Goal: Complete application form: Complete application form

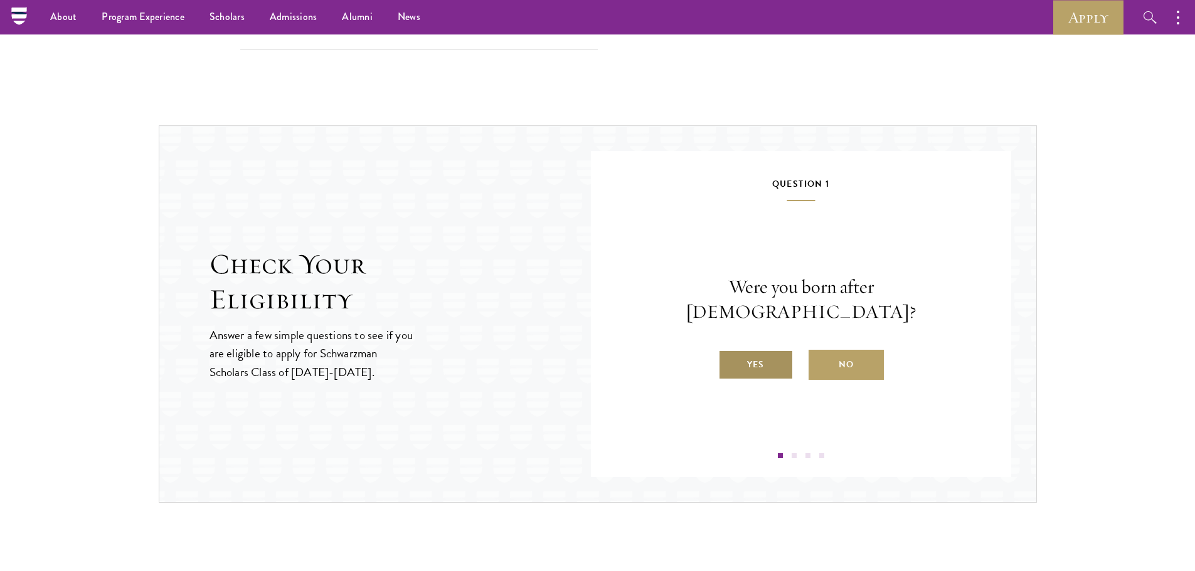
click at [756, 352] on label "Yes" at bounding box center [755, 365] width 75 height 30
click at [729, 352] on input "Yes" at bounding box center [723, 356] width 11 height 11
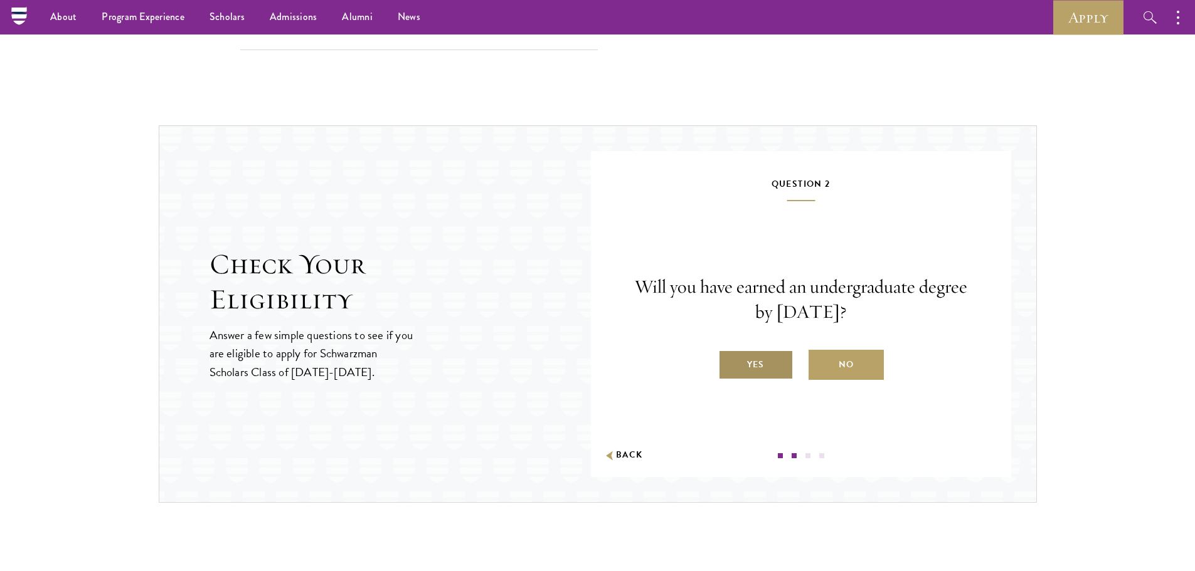
click at [761, 358] on label "Yes" at bounding box center [755, 365] width 75 height 30
click at [701, 330] on div "Will you have earned an undergraduate degree by August 1, 2026? Yes No" at bounding box center [800, 327] width 345 height 105
click at [754, 361] on label "Yes" at bounding box center [755, 365] width 75 height 30
click at [729, 361] on input "Yes" at bounding box center [723, 356] width 11 height 11
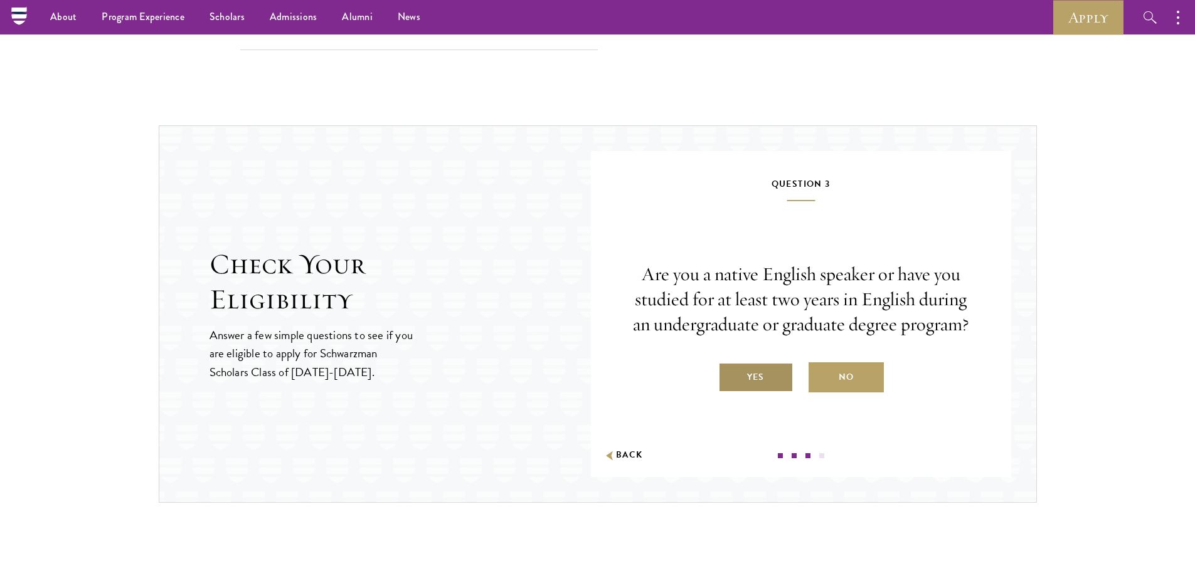
click at [759, 372] on label "Yes" at bounding box center [755, 377] width 75 height 30
click at [729, 372] on input "Yes" at bounding box center [723, 369] width 11 height 11
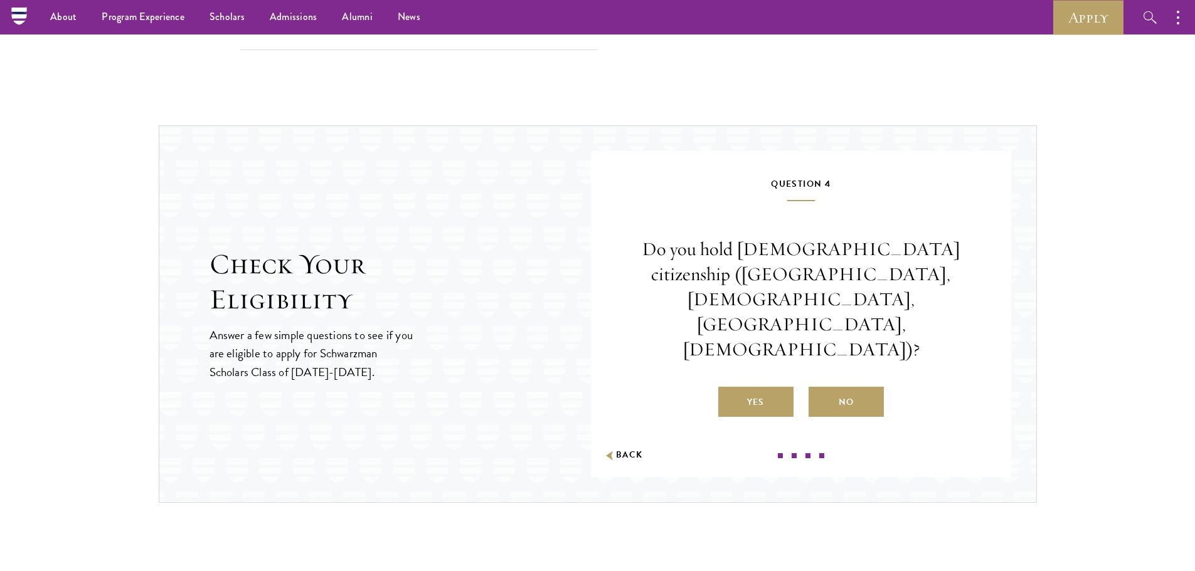
click at [853, 387] on label "No" at bounding box center [845, 402] width 75 height 30
click at [820, 389] on input "No" at bounding box center [813, 394] width 11 height 11
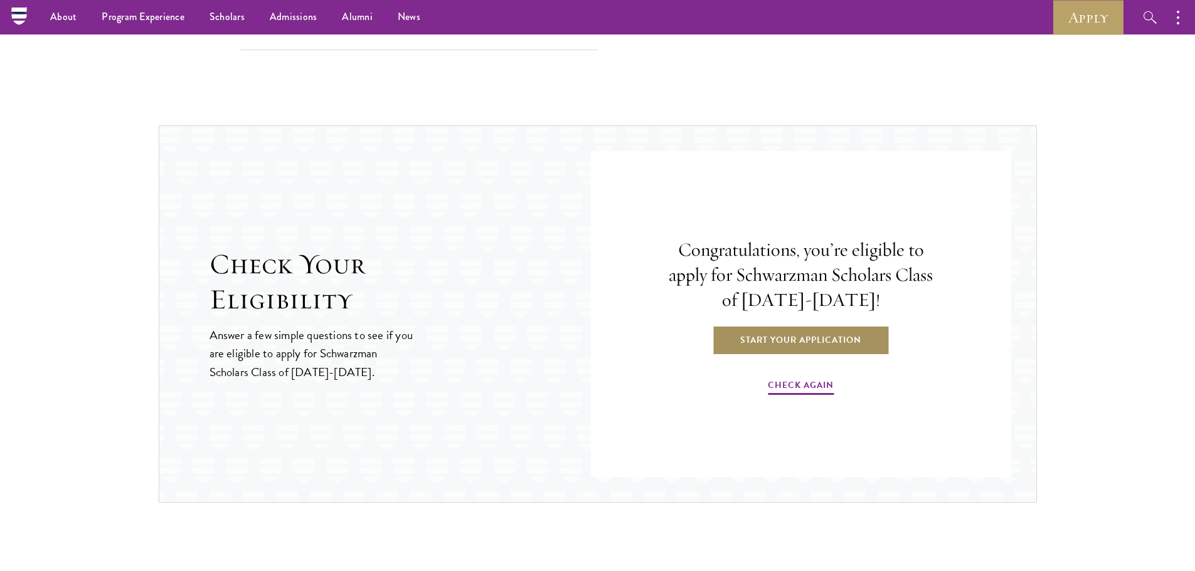
click at [838, 339] on link "Start Your Application" at bounding box center [800, 340] width 177 height 30
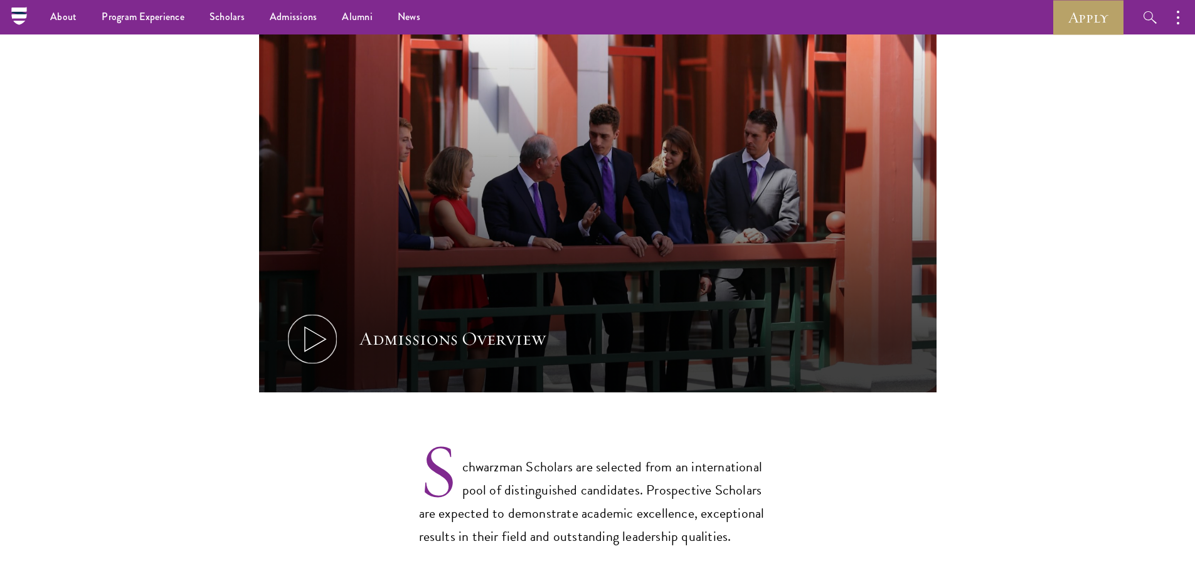
scroll to position [564, 0]
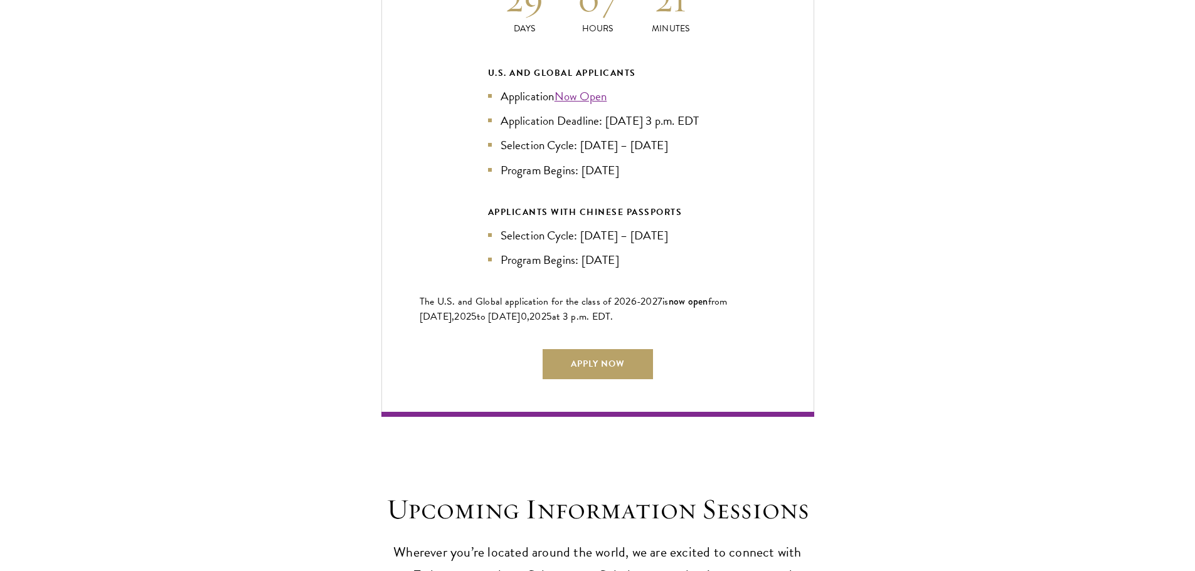
scroll to position [2885, 0]
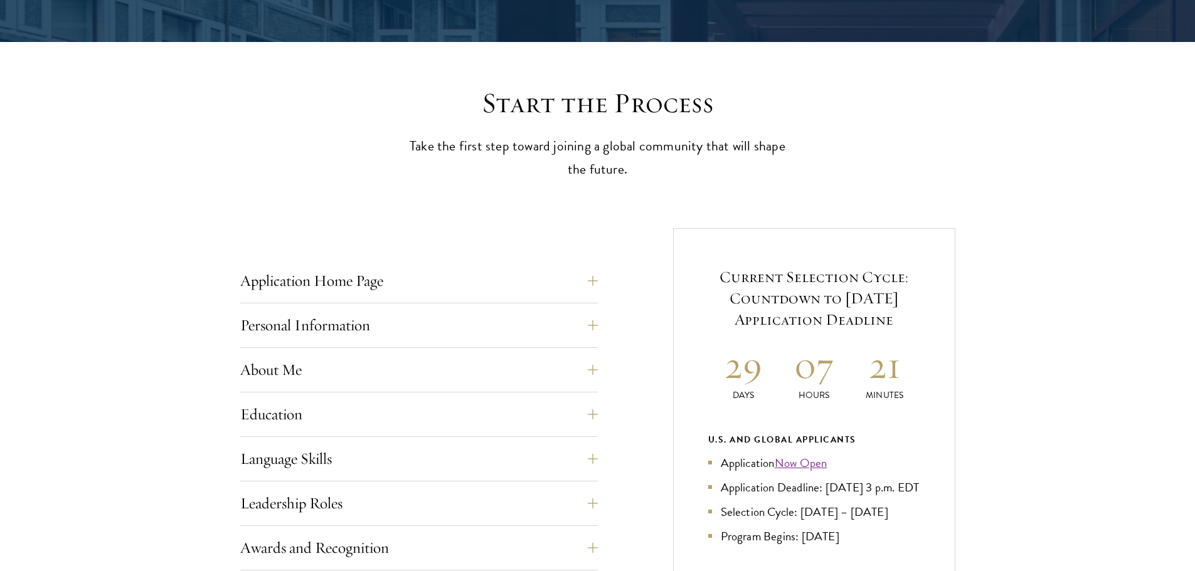
scroll to position [376, 0]
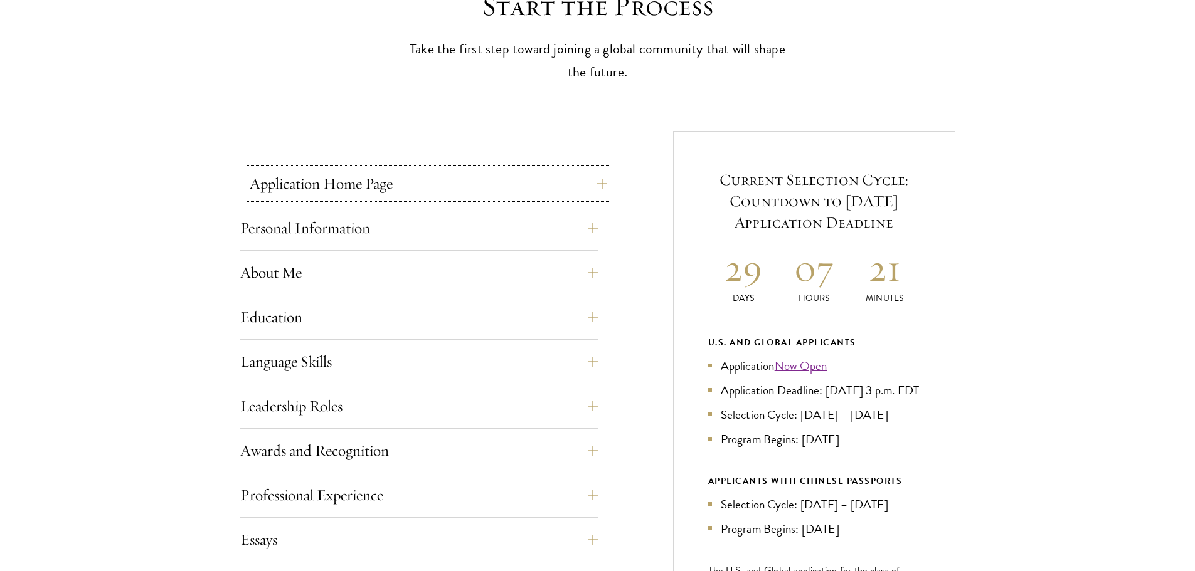
click at [507, 192] on button "Application Home Page" at bounding box center [428, 184] width 357 height 30
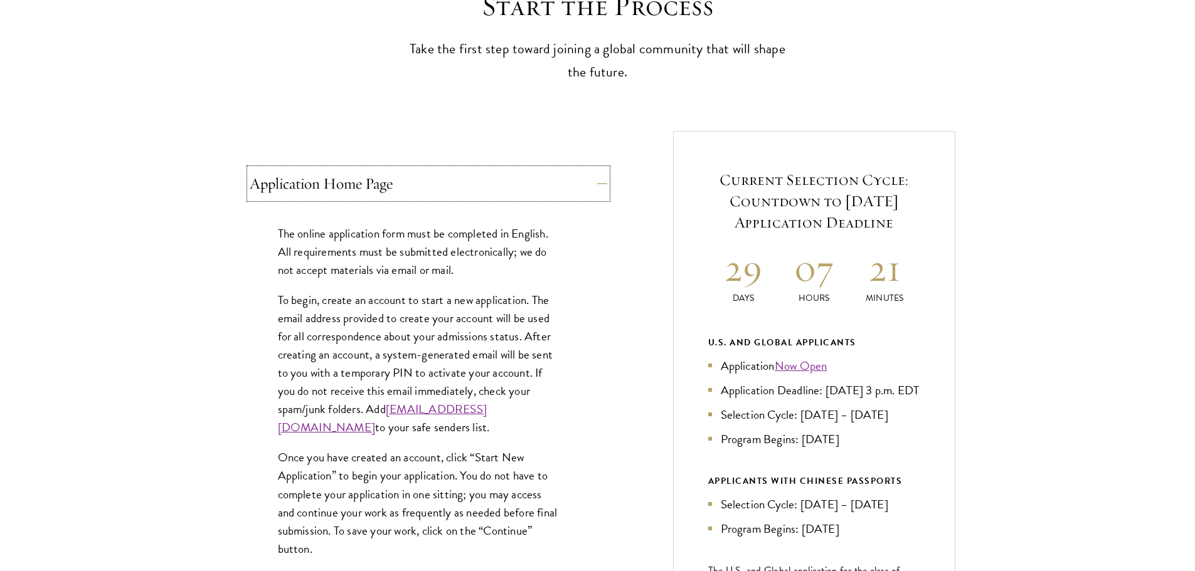
click at [507, 192] on button "Application Home Page" at bounding box center [428, 184] width 357 height 30
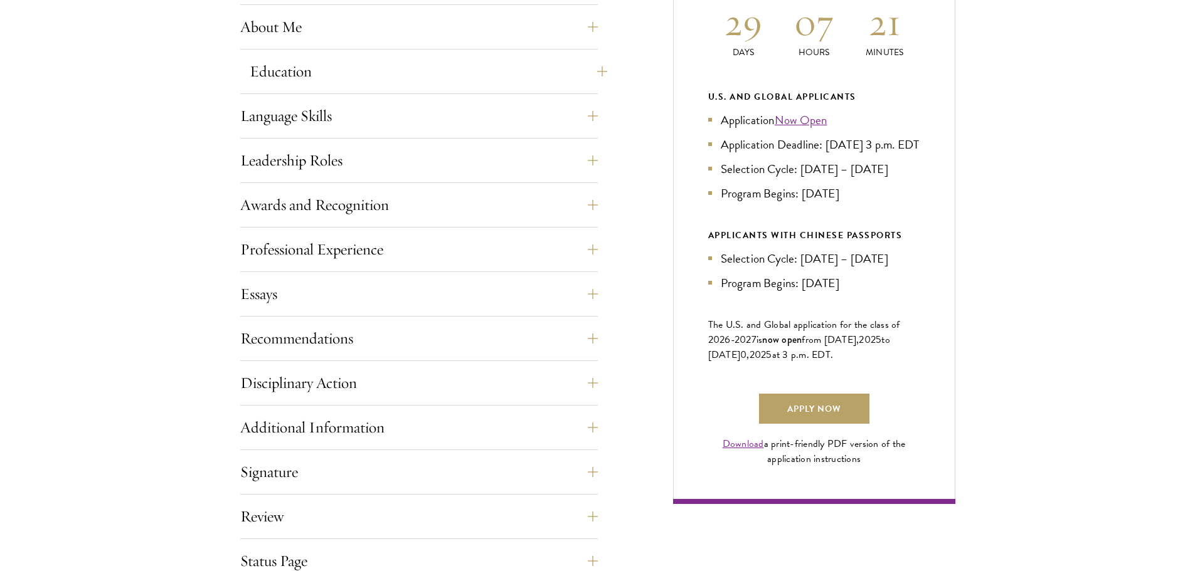
scroll to position [627, 0]
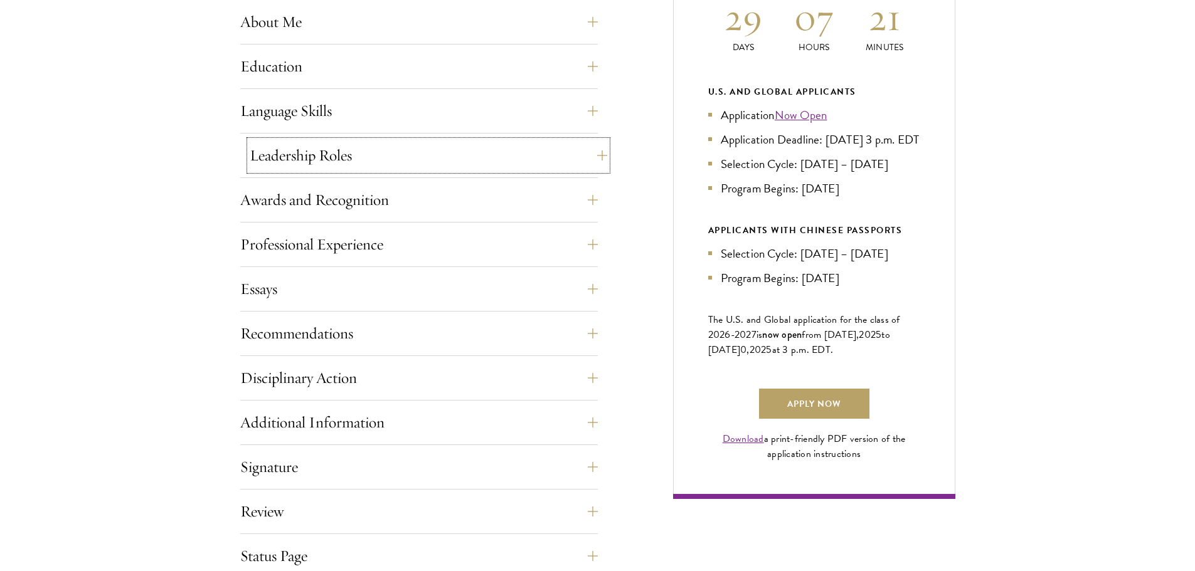
click at [454, 148] on button "Leadership Roles" at bounding box center [428, 155] width 357 height 30
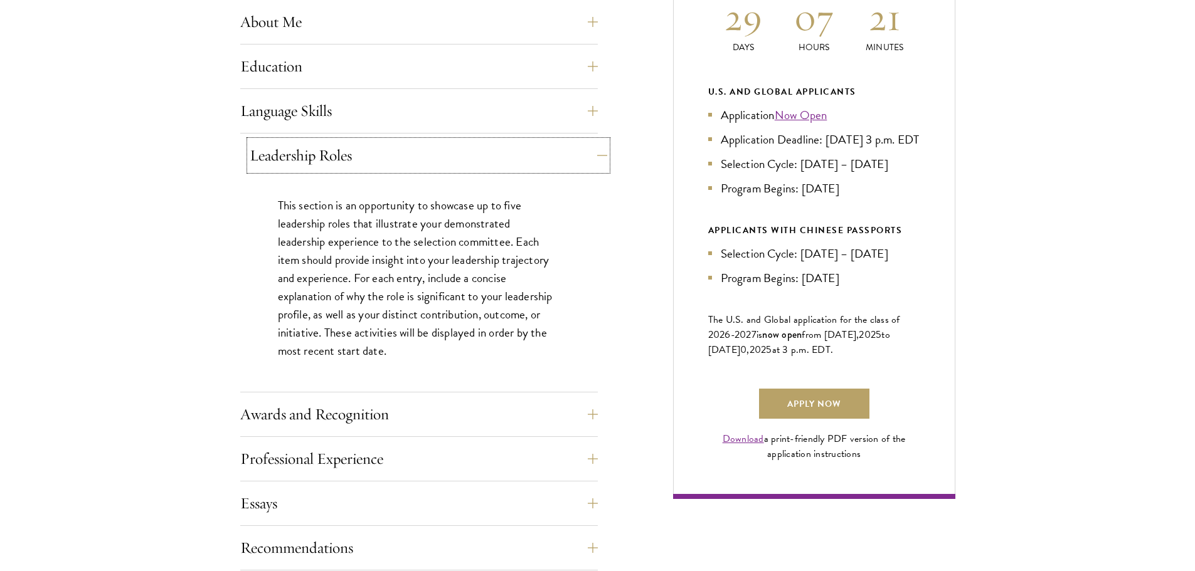
click at [445, 155] on button "Leadership Roles" at bounding box center [428, 155] width 357 height 30
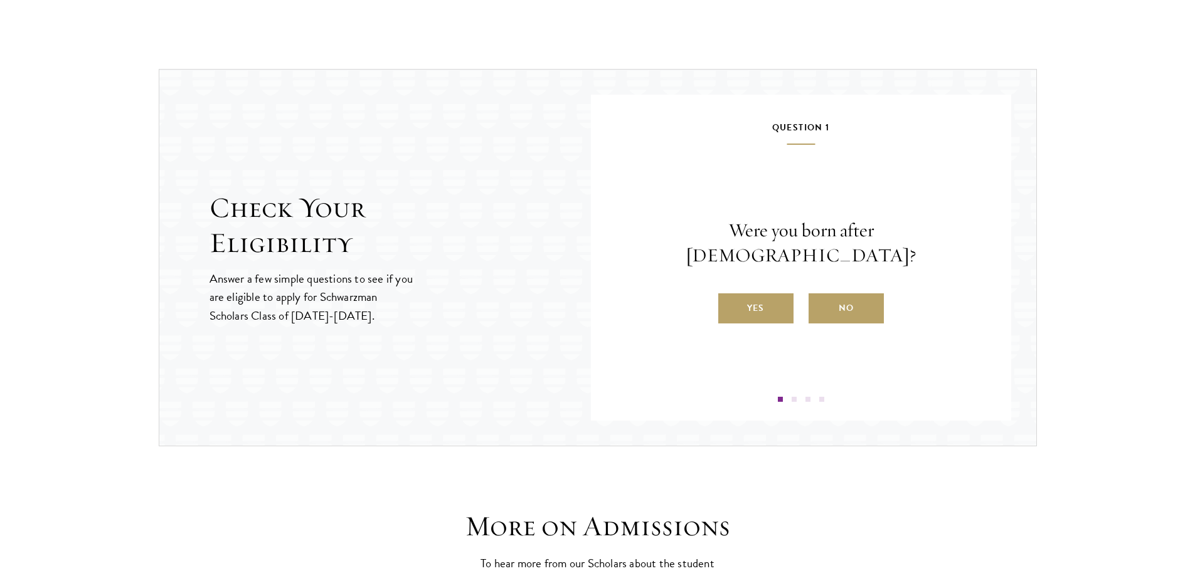
scroll to position [1380, 0]
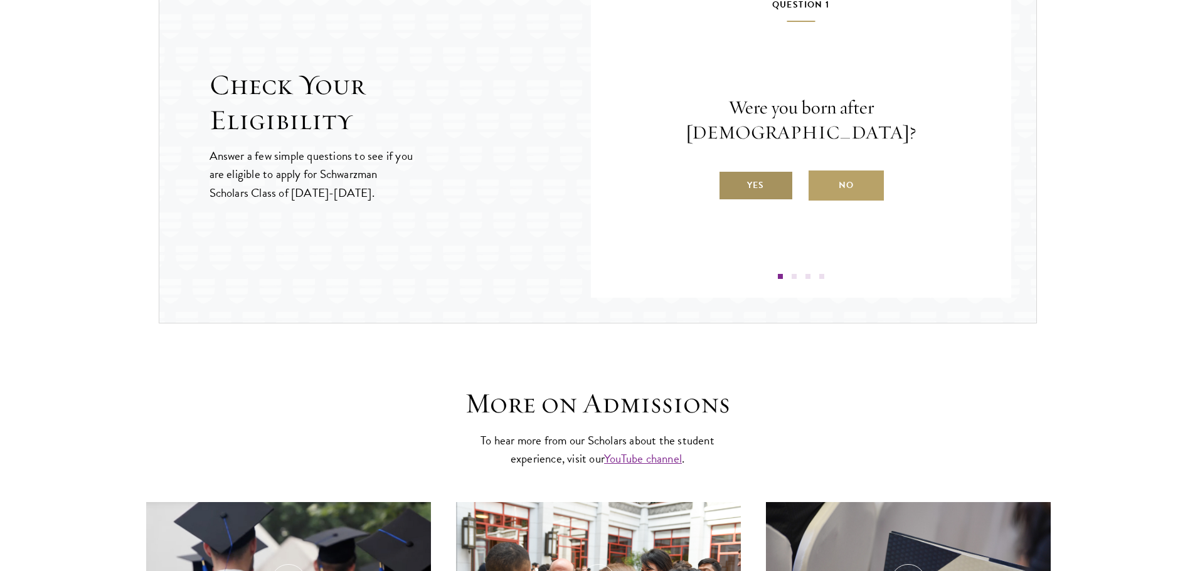
click at [759, 172] on label "Yes" at bounding box center [755, 186] width 75 height 30
click at [729, 172] on input "Yes" at bounding box center [723, 177] width 11 height 11
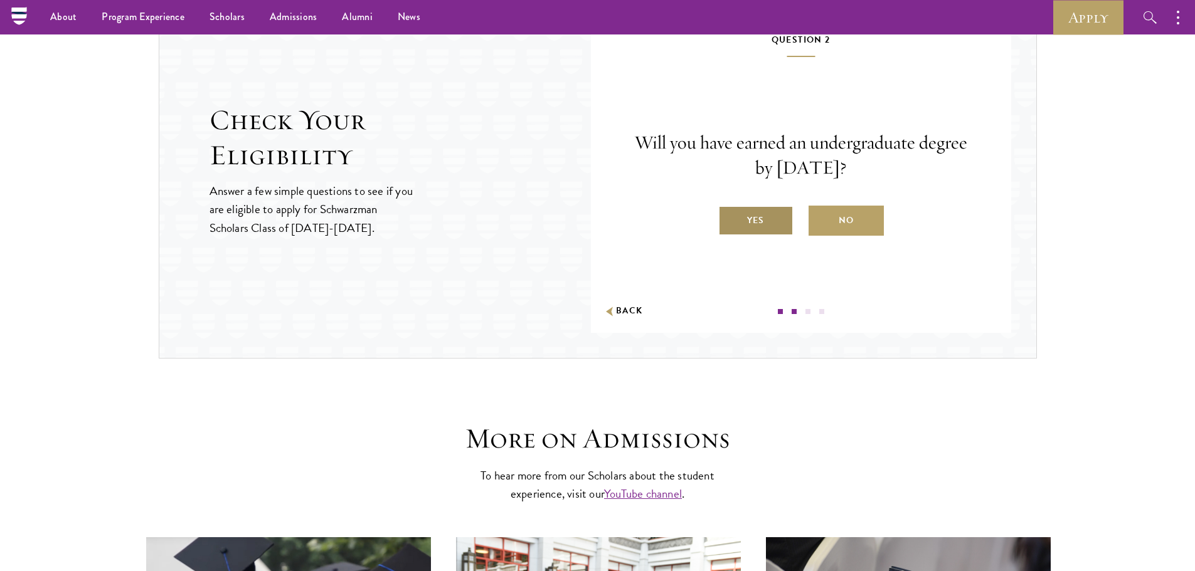
scroll to position [1317, 0]
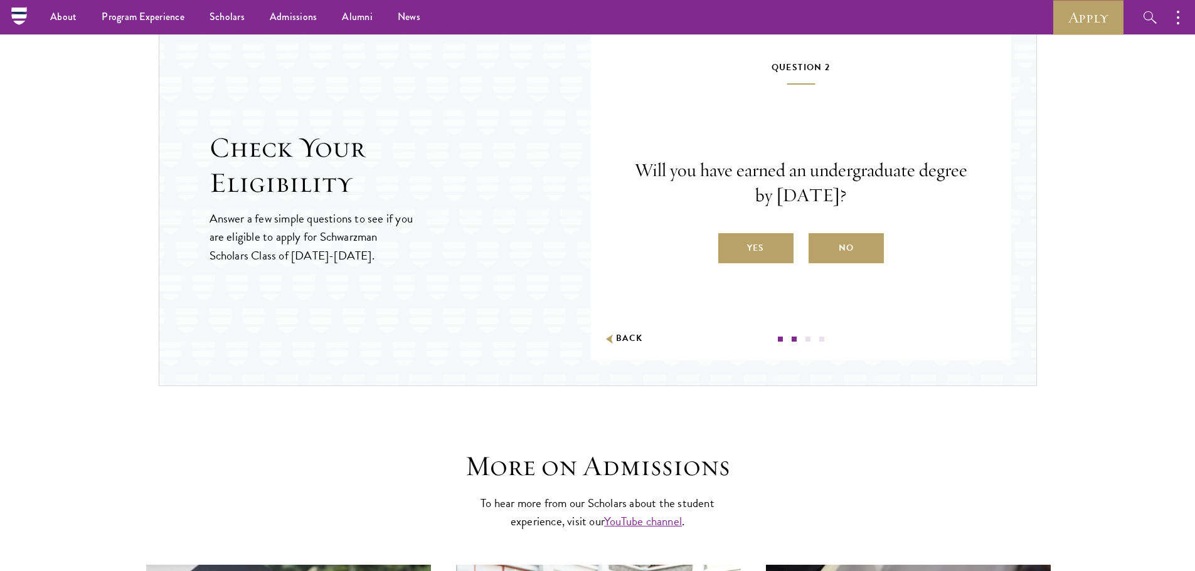
click at [759, 224] on div "Will you have earned an undergraduate degree by August 1, 2026? Yes No" at bounding box center [800, 210] width 345 height 105
click at [759, 232] on div "Will you have earned an undergraduate degree by August 1, 2026? Yes No" at bounding box center [800, 210] width 345 height 105
click at [759, 239] on label "Yes" at bounding box center [755, 248] width 75 height 30
click at [729, 239] on input "Yes" at bounding box center [723, 240] width 11 height 11
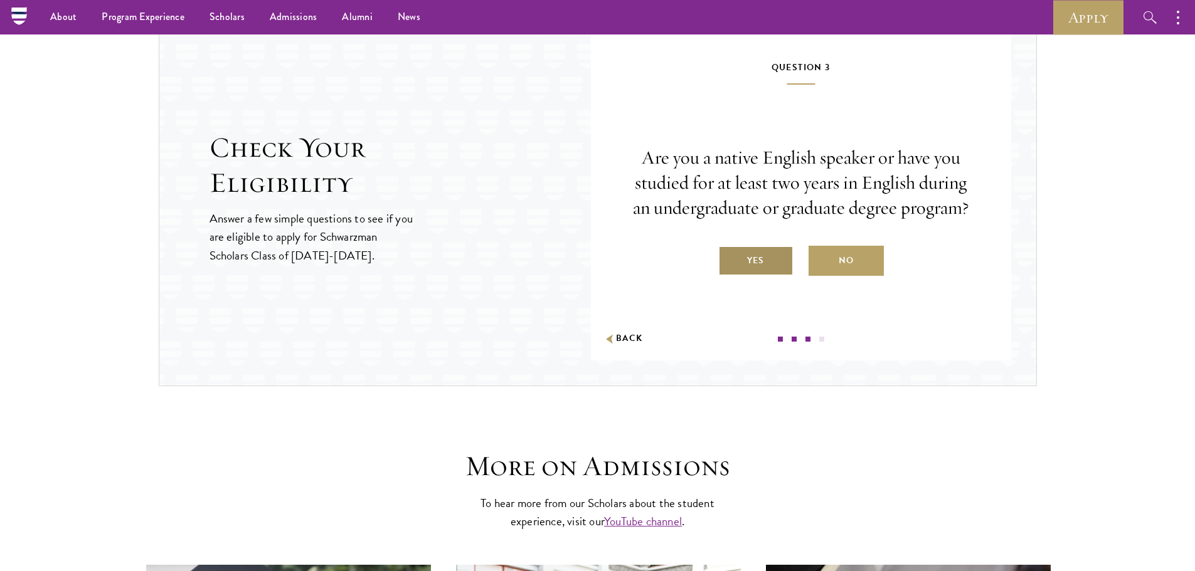
click at [771, 253] on label "Yes" at bounding box center [755, 261] width 75 height 30
click at [729, 253] on input "Yes" at bounding box center [723, 252] width 11 height 11
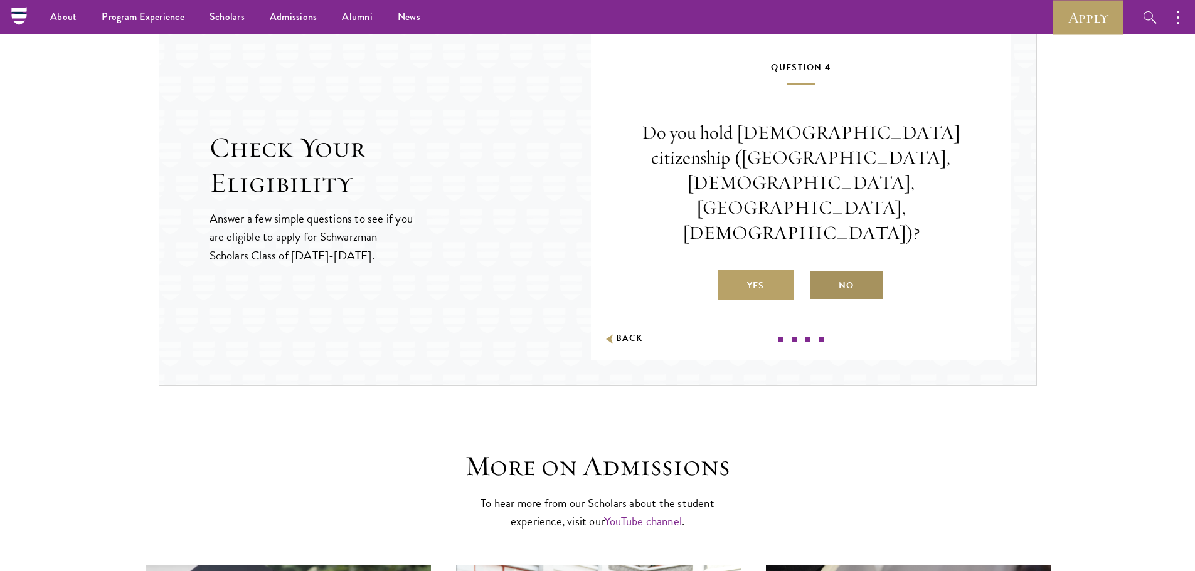
click at [845, 270] on label "No" at bounding box center [845, 285] width 75 height 30
click at [820, 272] on input "No" at bounding box center [813, 277] width 11 height 11
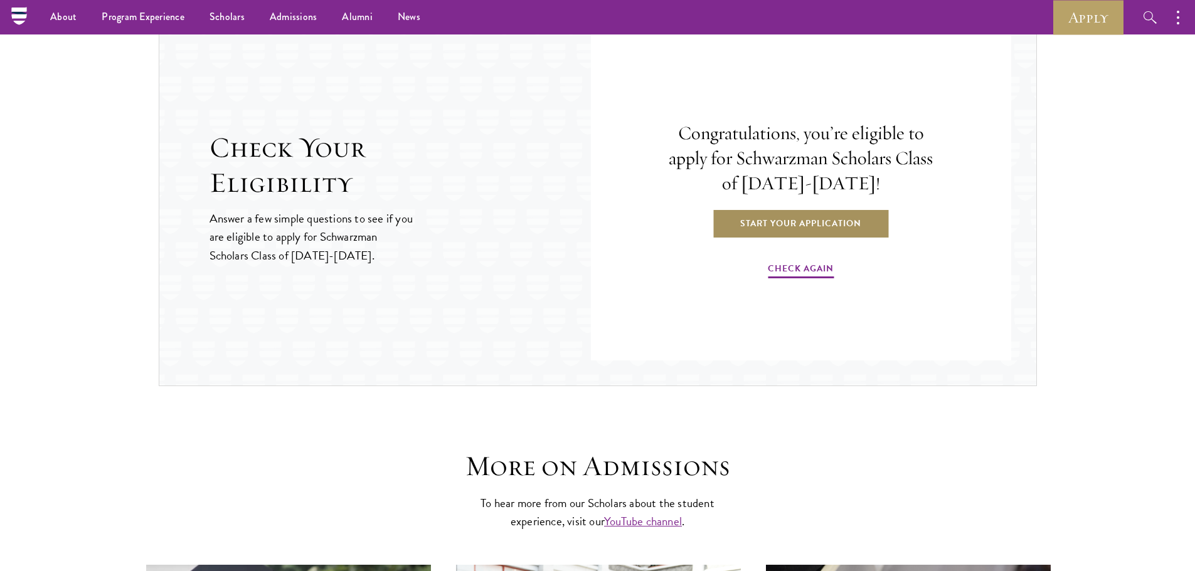
click at [789, 228] on link "Start Your Application" at bounding box center [800, 223] width 177 height 30
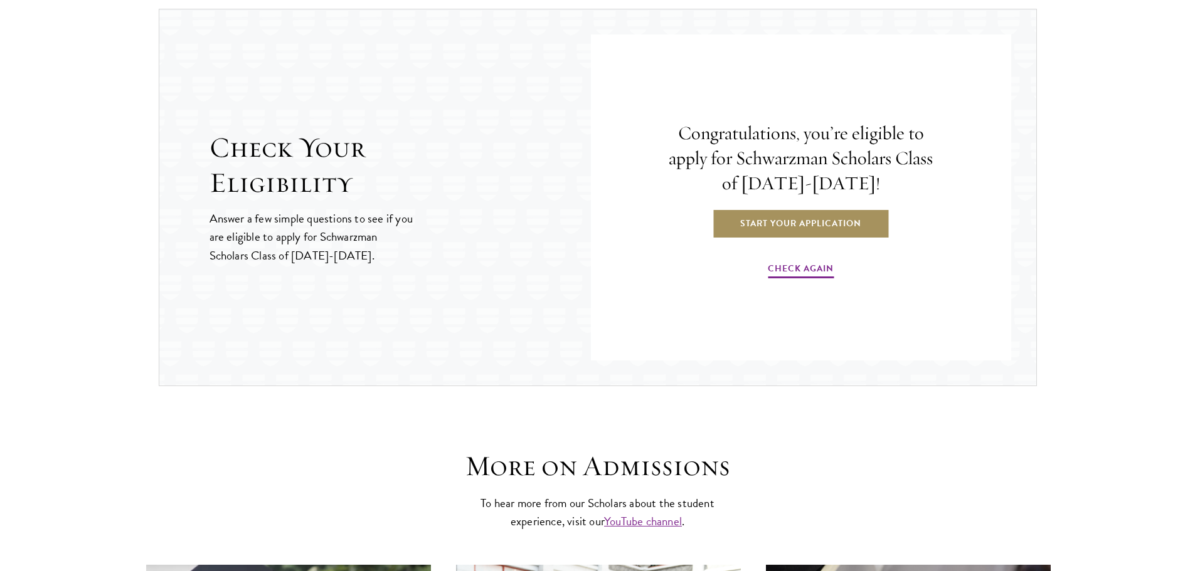
scroll to position [1363, 0]
